Goal: Information Seeking & Learning: Learn about a topic

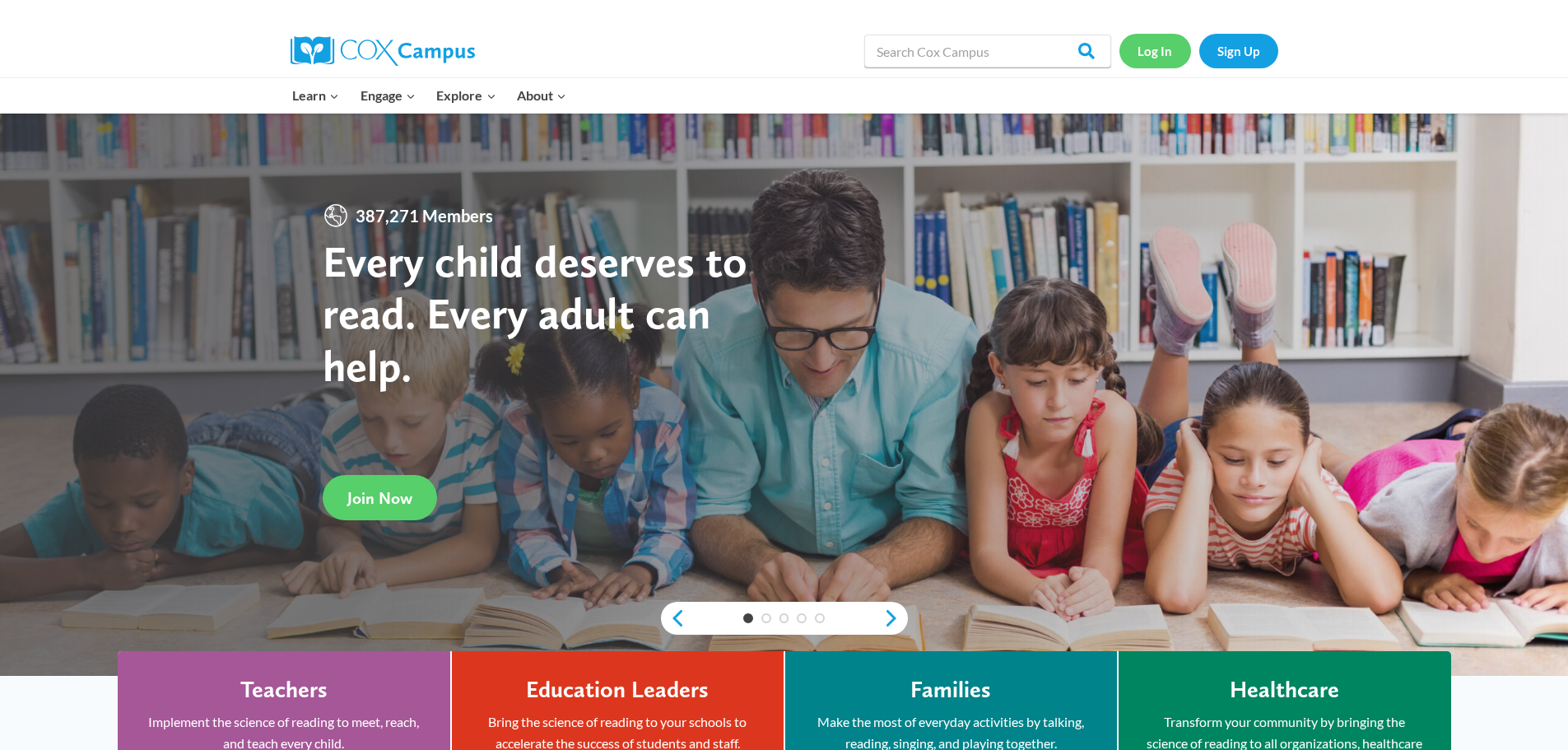
click at [1181, 57] on link "Log In" at bounding box center [1155, 50] width 72 height 34
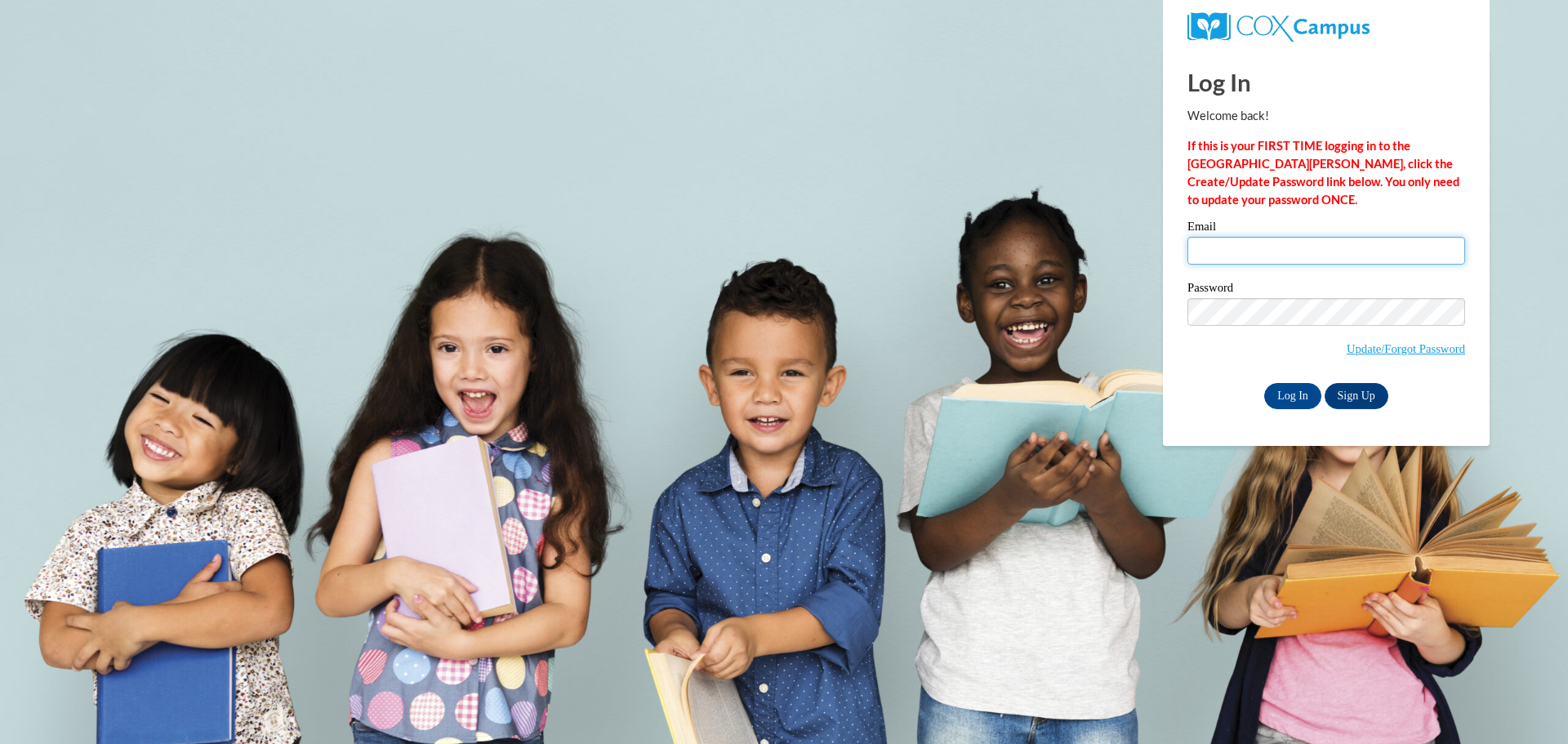
click at [1274, 255] on input "Email" at bounding box center [1326, 250] width 278 height 27
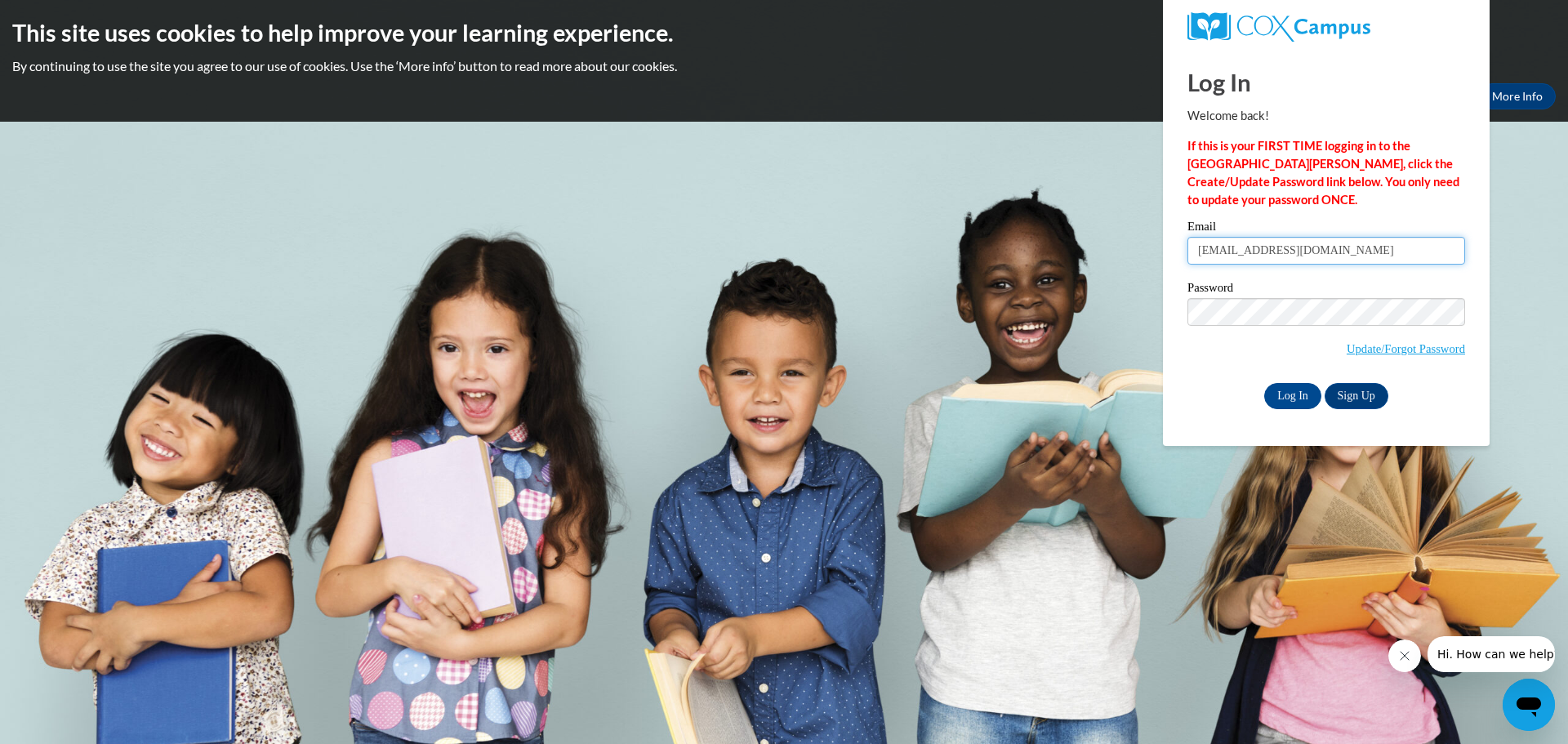
type input "cambryparnell72@gmail.com"
click at [1279, 395] on input "Log In" at bounding box center [1293, 395] width 57 height 26
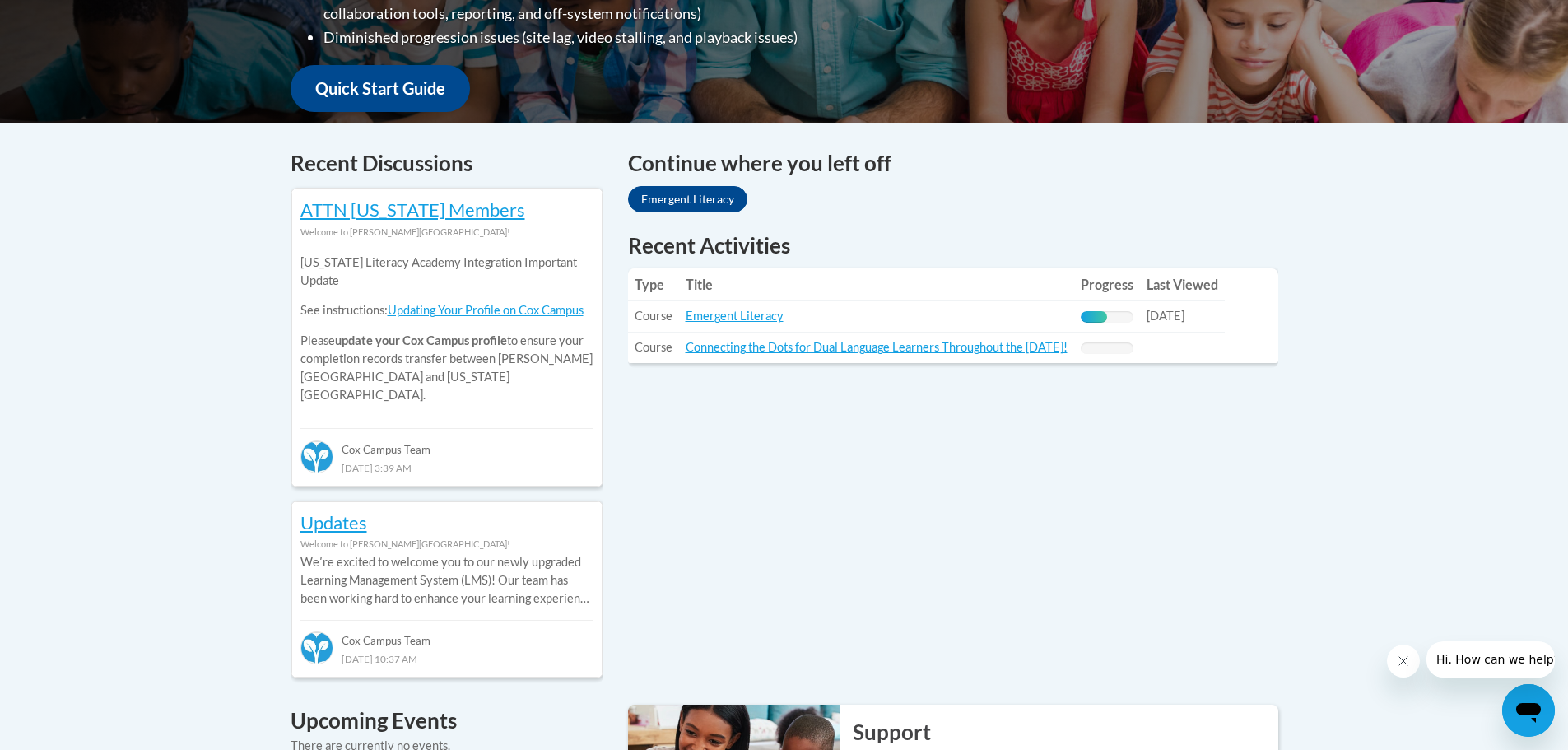
scroll to position [576, 0]
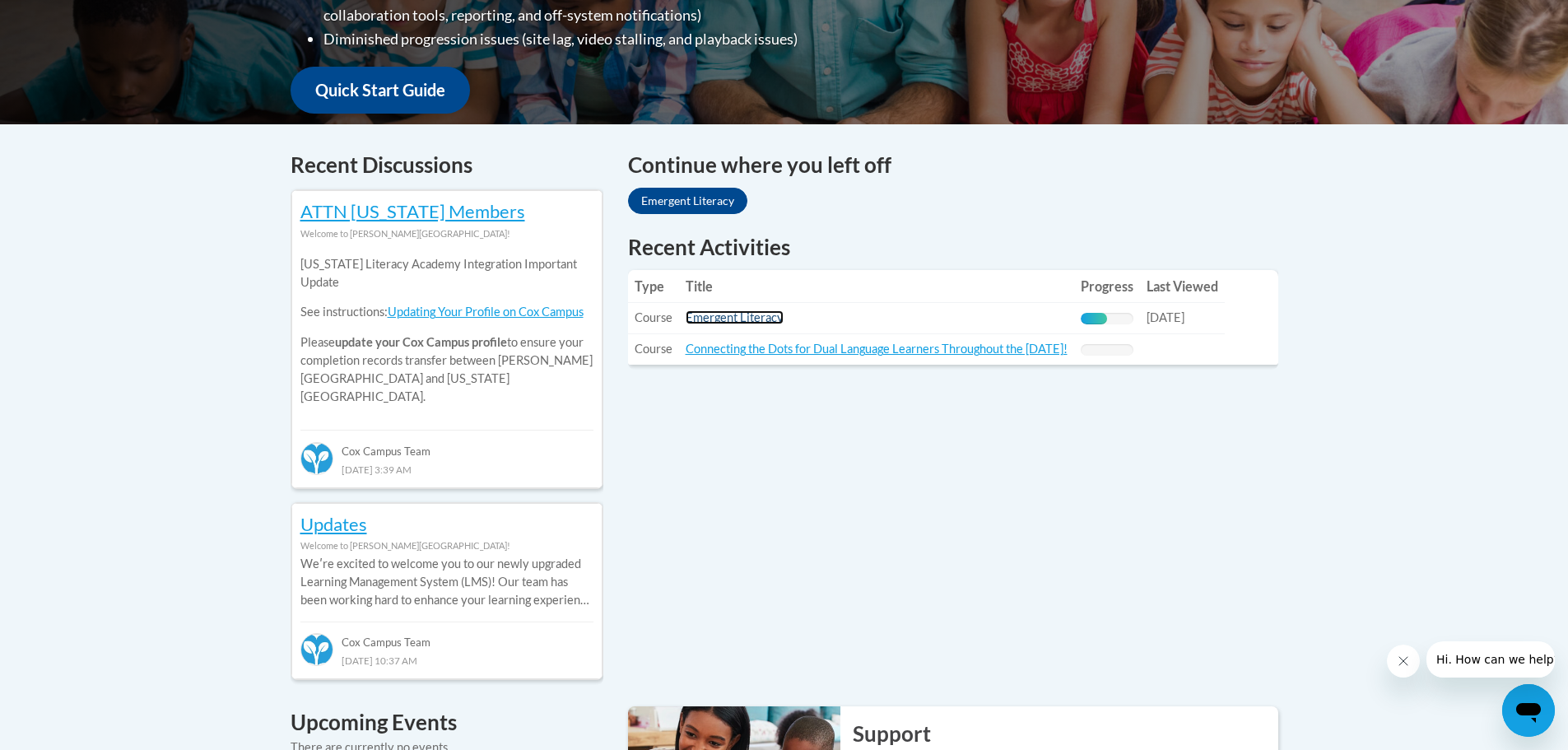
click at [767, 314] on link "Emergent Literacy" at bounding box center [734, 317] width 98 height 14
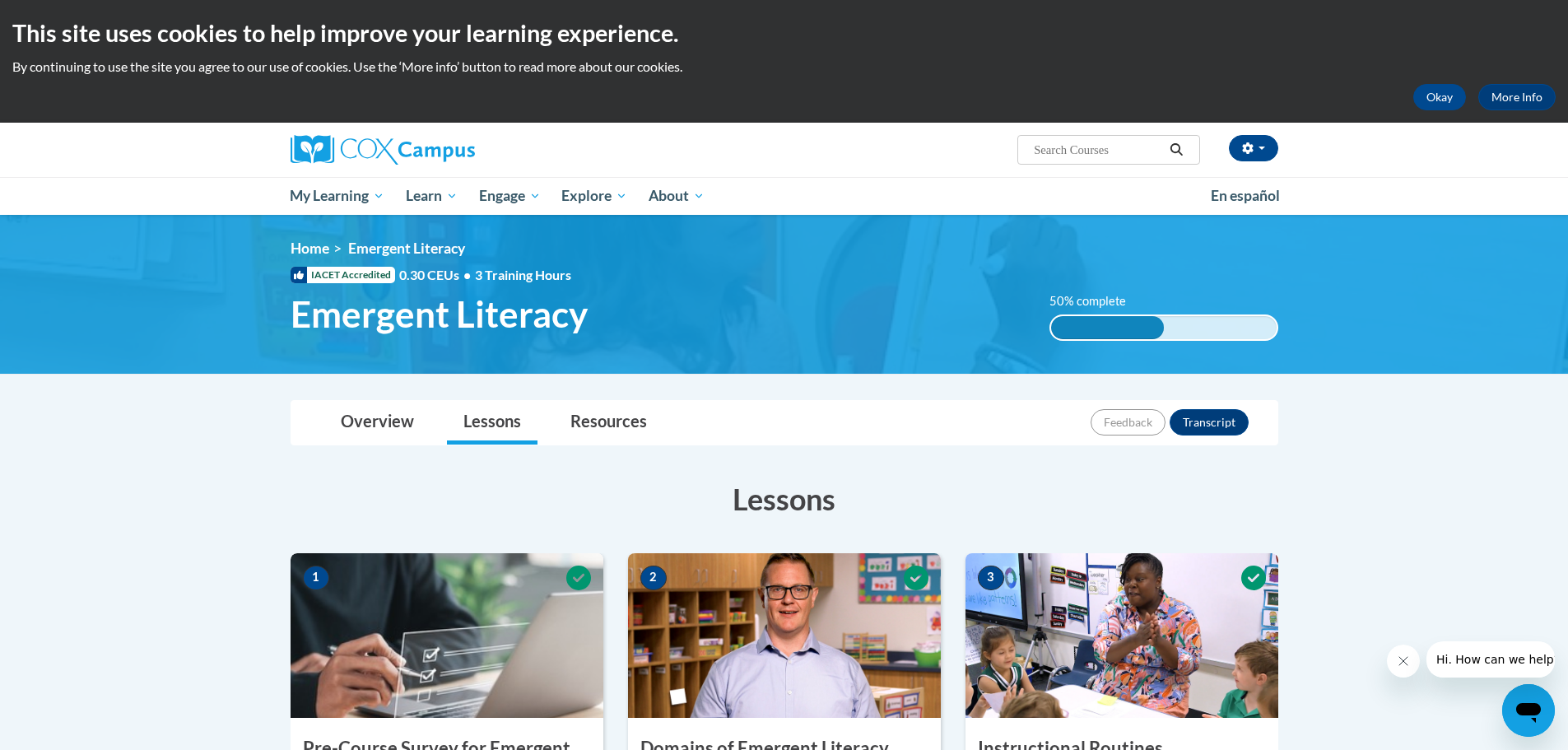
click at [1122, 312] on div "50% complete 50% complete 0.001%" at bounding box center [1163, 316] width 253 height 49
click at [533, 279] on span "3 Training Hours" at bounding box center [522, 274] width 96 height 16
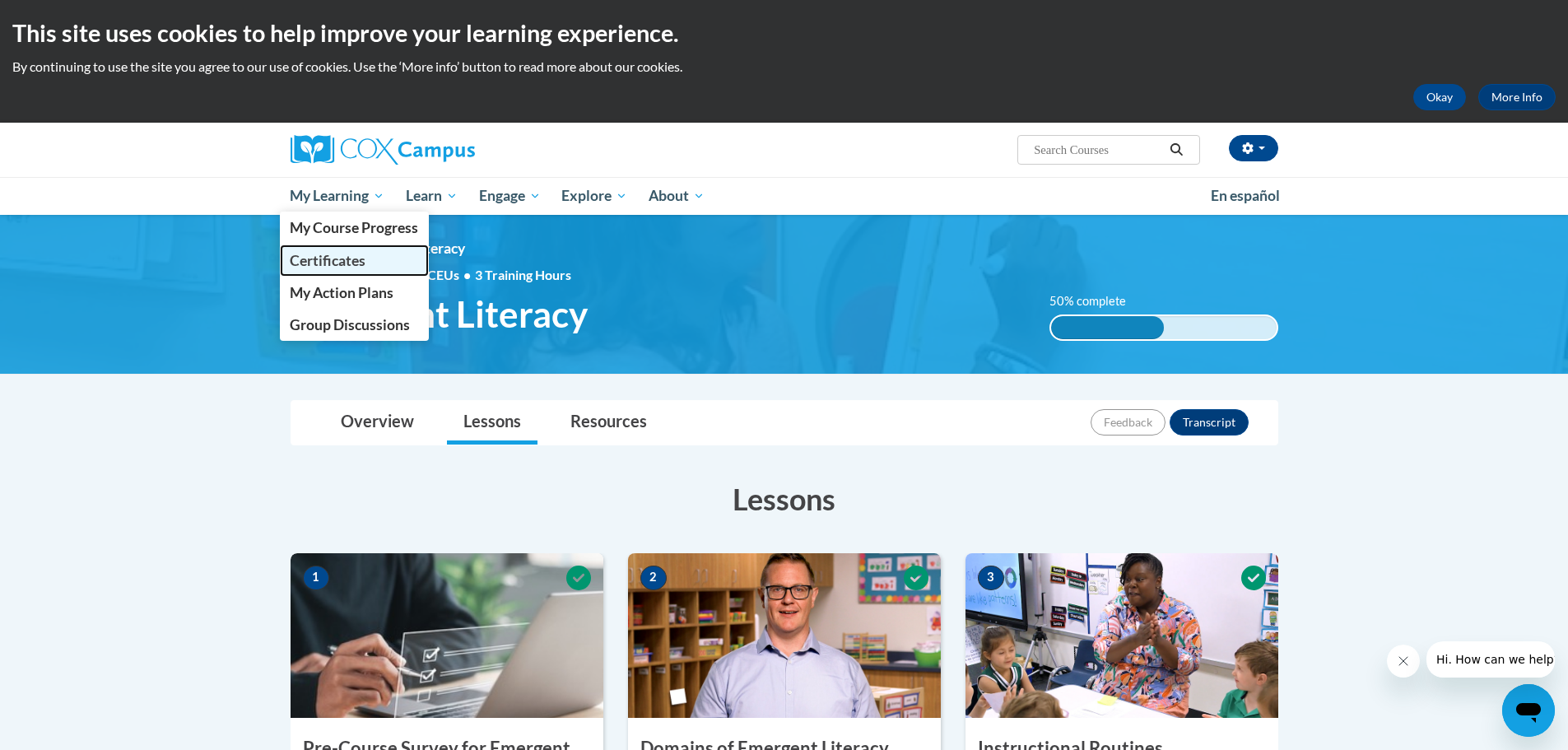
click at [375, 255] on link "Certificates" at bounding box center [354, 260] width 150 height 32
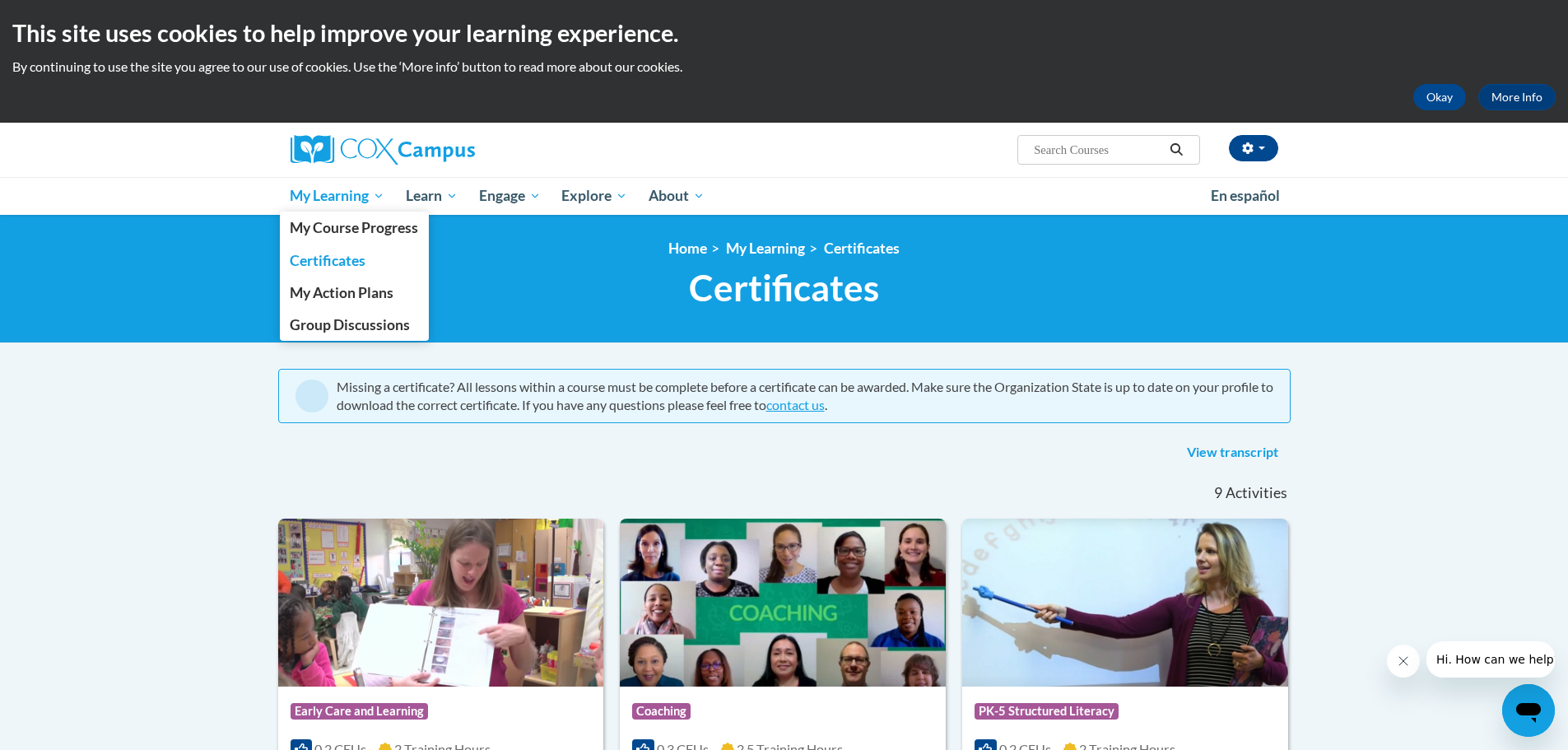
click at [366, 196] on span "My Learning" at bounding box center [337, 196] width 95 height 20
click at [393, 230] on span "My Course Progress" at bounding box center [354, 227] width 129 height 17
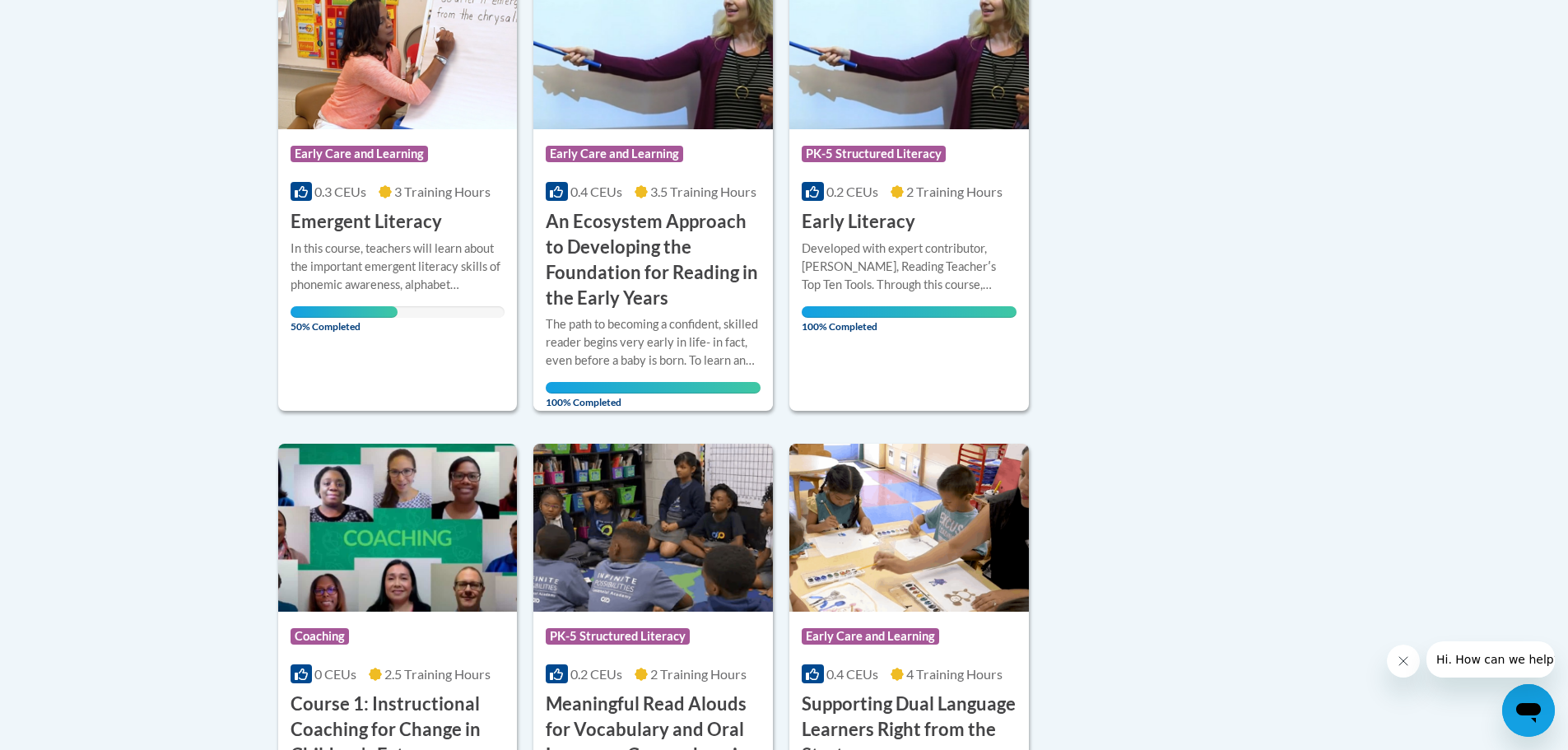
scroll to position [494, 0]
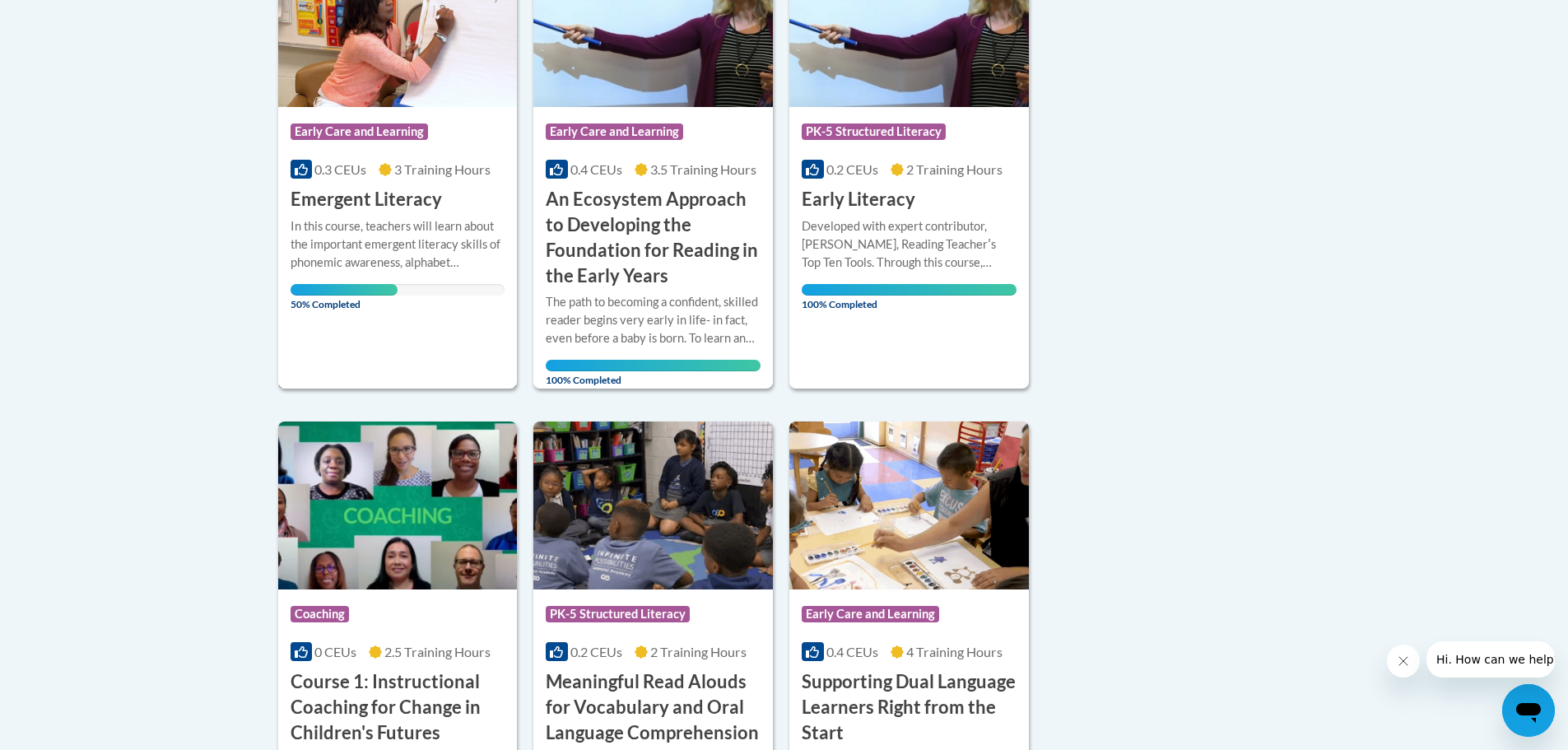
click at [419, 201] on h3 "Emergent Literacy" at bounding box center [365, 199] width 151 height 26
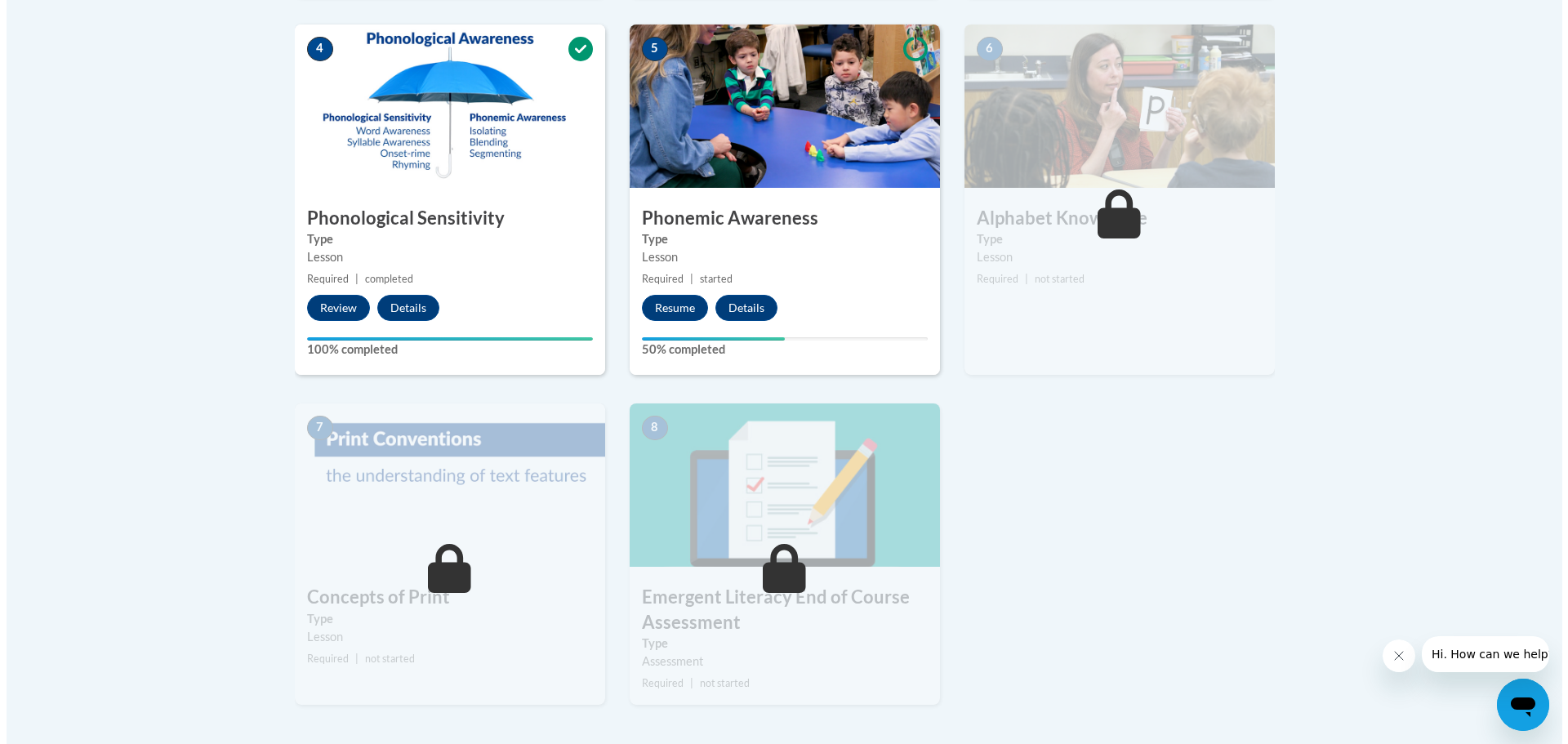
scroll to position [980, 0]
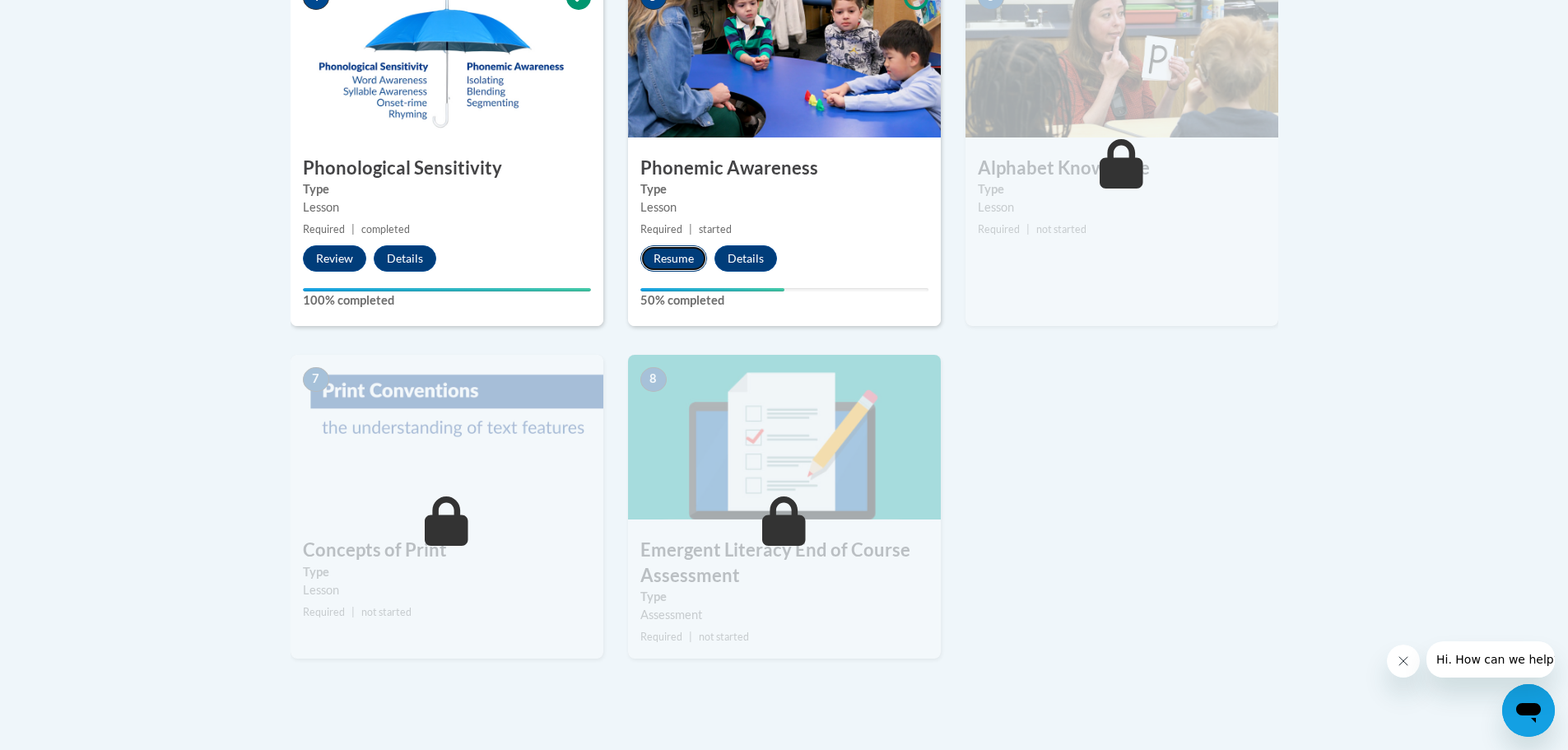
click at [673, 265] on button "Resume" at bounding box center [673, 258] width 67 height 27
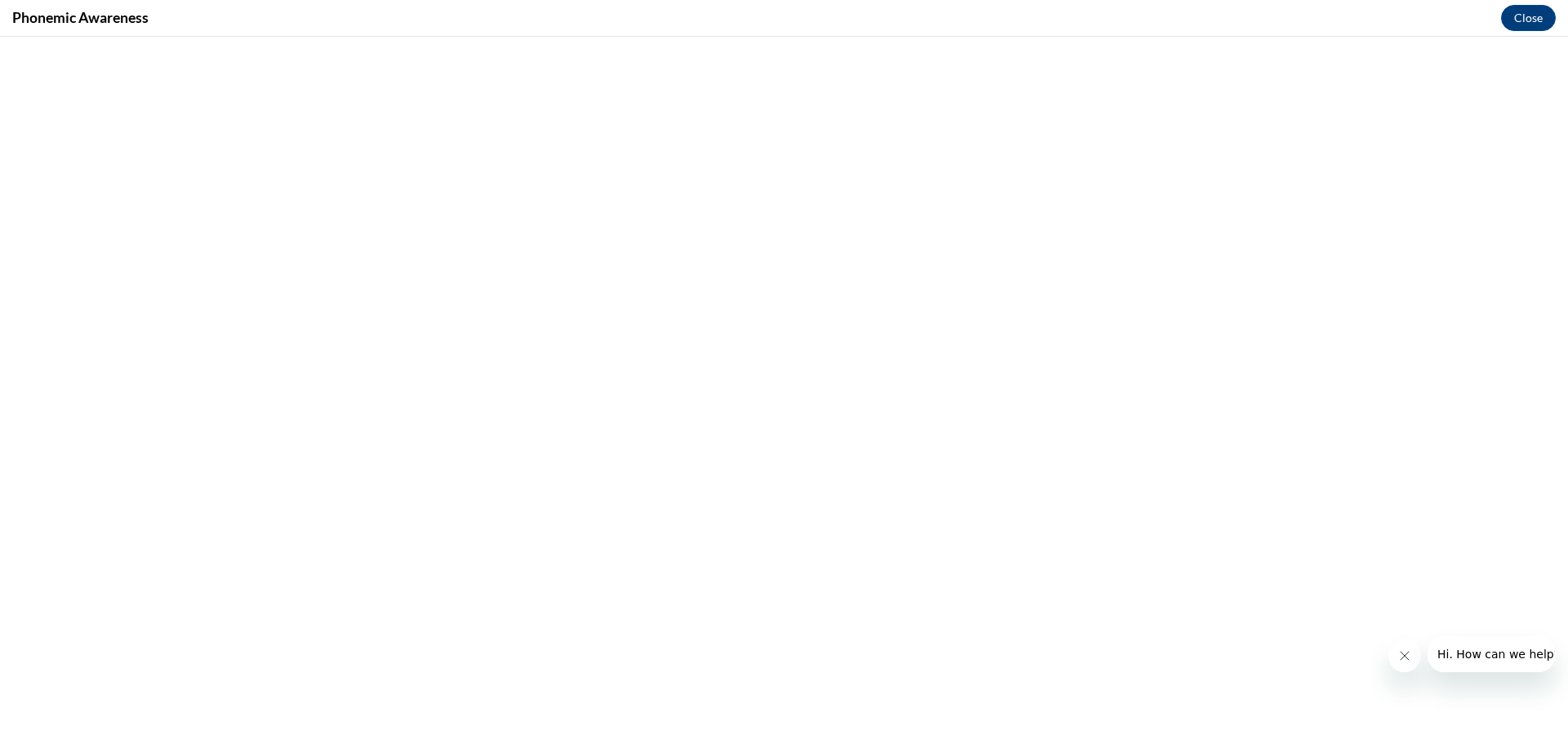
click at [1400, 657] on icon "Close message from company" at bounding box center [1404, 656] width 13 height 13
